Goal: Communication & Community: Share content

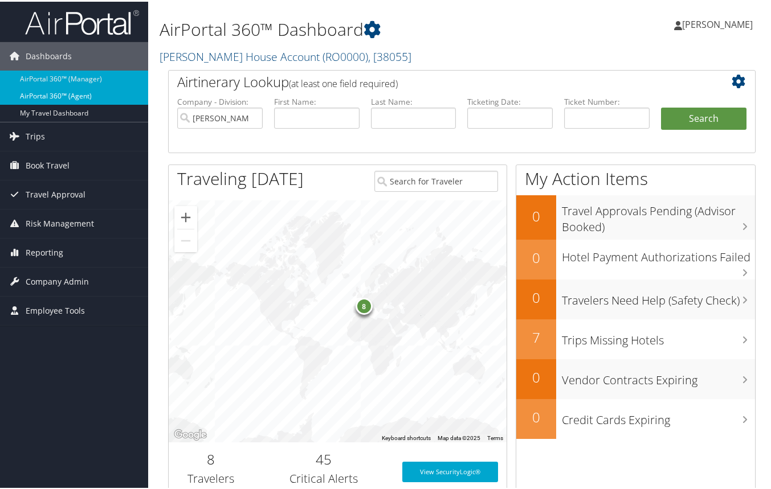
click at [67, 95] on link "AirPortal 360™ (Agent)" at bounding box center [74, 94] width 148 height 17
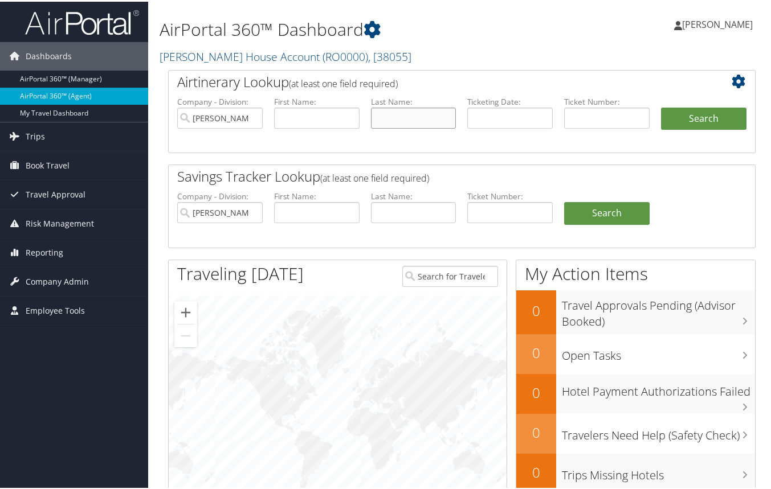
click at [381, 121] on input "text" at bounding box center [413, 116] width 85 height 21
type input "[PERSON_NAME]"
click at [685, 117] on button "Search" at bounding box center [703, 117] width 85 height 23
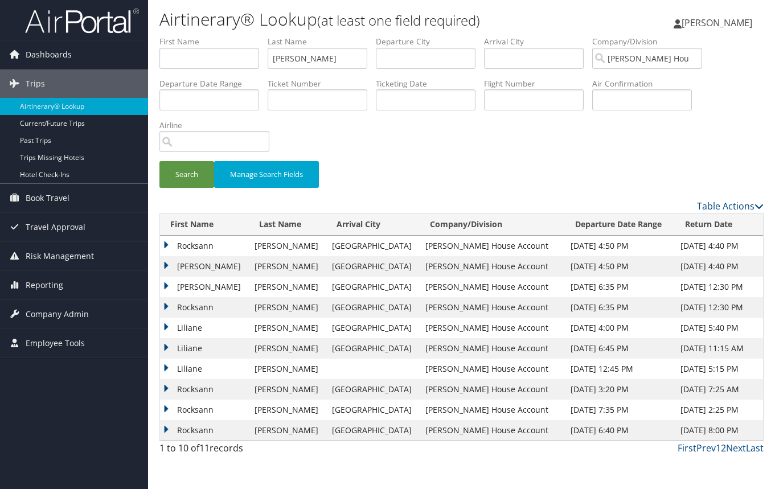
click at [168, 327] on td "Liliane" at bounding box center [204, 328] width 89 height 21
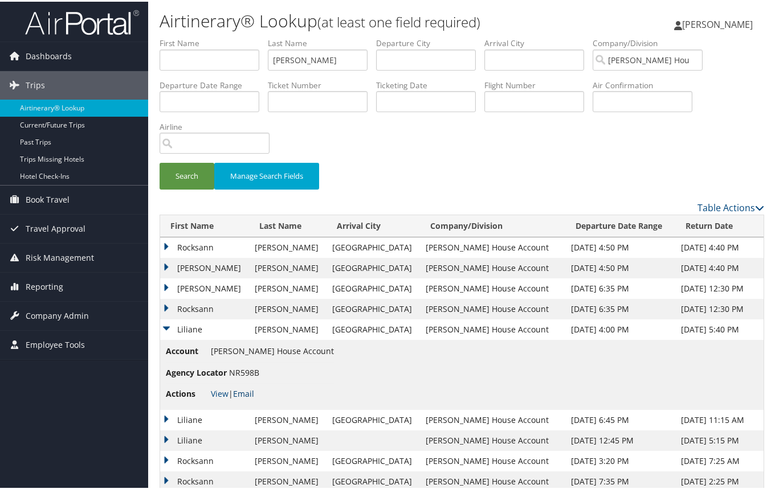
click at [240, 393] on link "Email" at bounding box center [243, 392] width 21 height 11
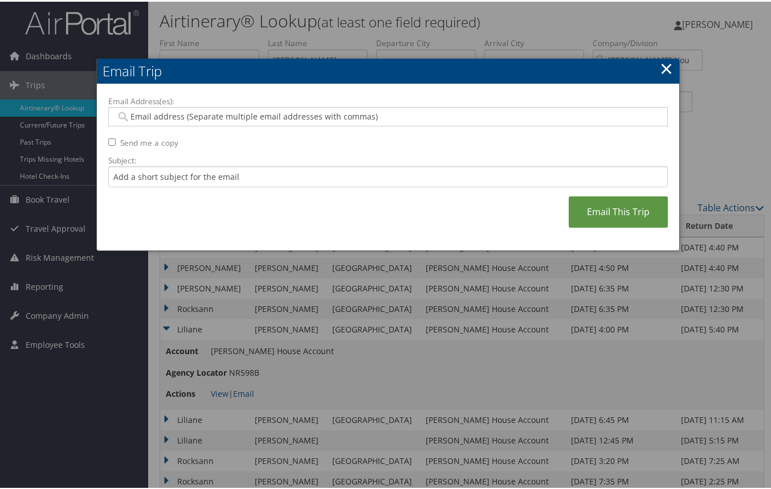
click at [667, 70] on link "×" at bounding box center [666, 66] width 13 height 23
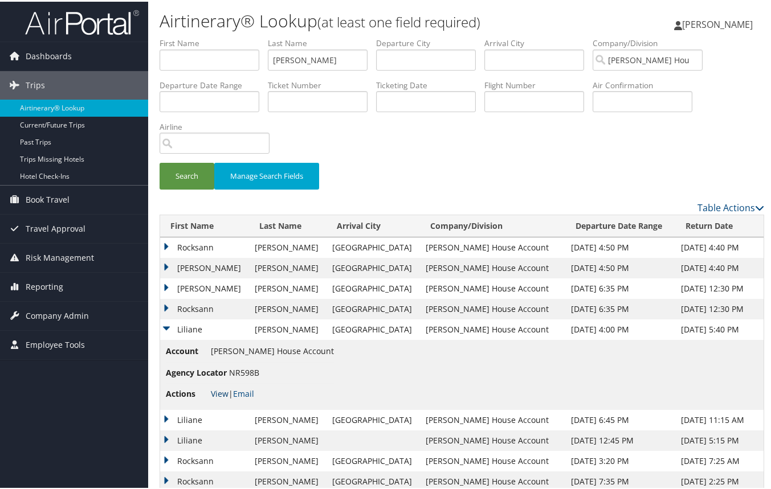
click at [217, 392] on link "View" at bounding box center [220, 392] width 18 height 11
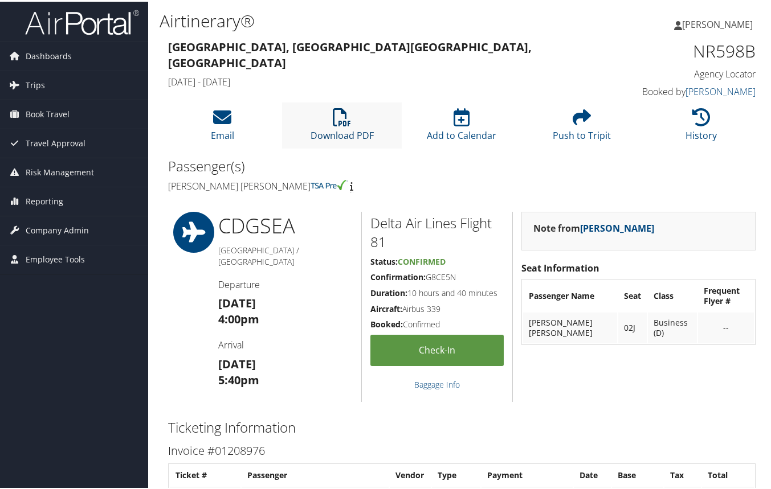
click at [337, 116] on icon at bounding box center [342, 116] width 18 height 18
click at [223, 117] on icon at bounding box center [222, 116] width 18 height 18
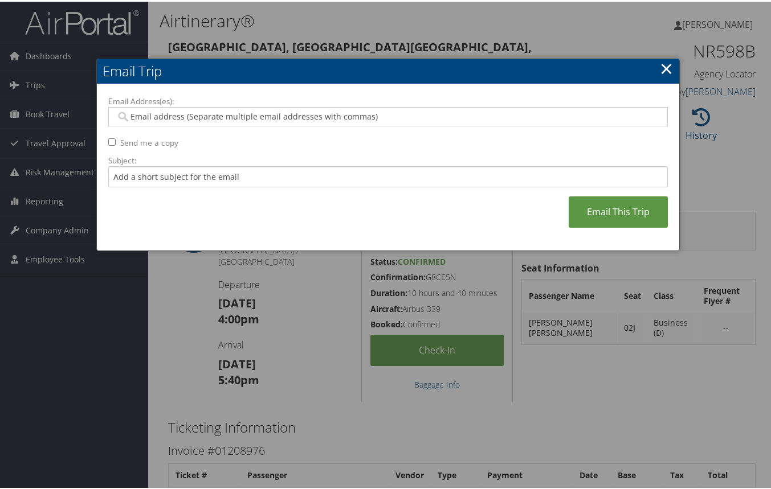
click at [195, 114] on input "Email Address(es):" at bounding box center [388, 114] width 544 height 11
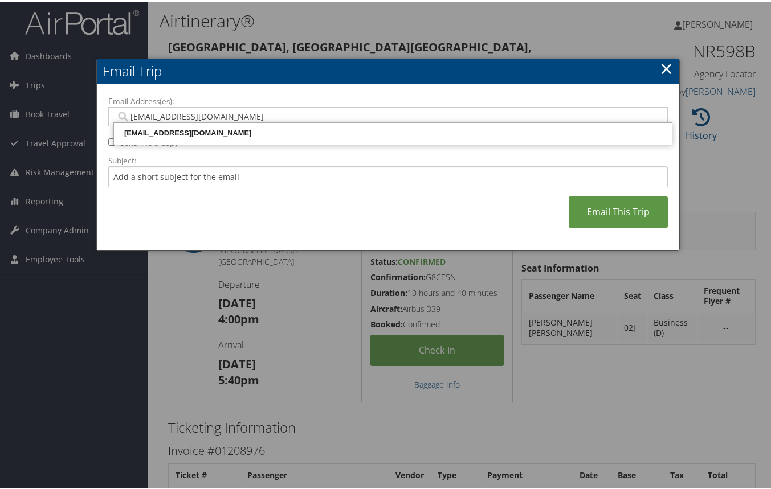
type input "rocksannb@outlook.com"
click at [162, 134] on div "rocksannb@outlook.com" at bounding box center [393, 131] width 554 height 11
type input "rocksannb@outlook.com"
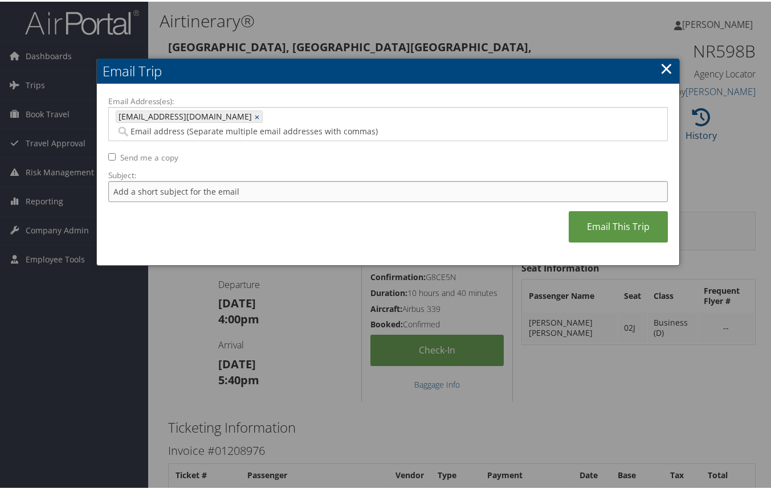
click at [174, 181] on input "Subject:" at bounding box center [388, 189] width 560 height 21
type input "V"
type input "L"
click at [596, 210] on link "Email This Trip" at bounding box center [618, 225] width 99 height 31
